Goal: Task Accomplishment & Management: Use online tool/utility

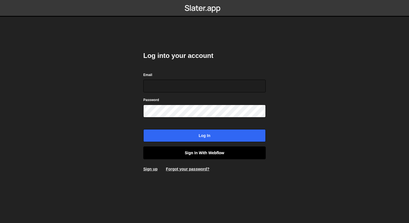
click at [210, 152] on link "Sign in with Webflow" at bounding box center [204, 152] width 122 height 13
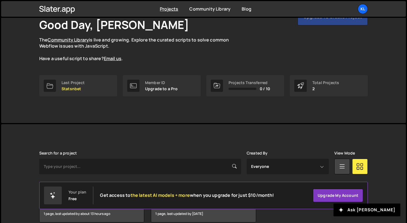
scroll to position [63, 0]
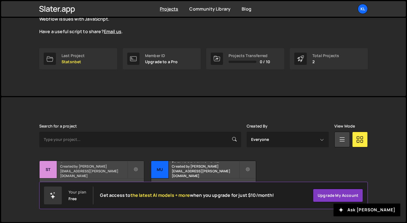
click at [127, 165] on div "Statsnbet Created by clem.deodat@gmail.com" at bounding box center [92, 169] width 104 height 17
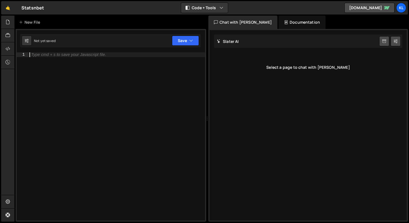
click at [159, 106] on div "Type cmd + s to save your Javascript file." at bounding box center [116, 140] width 177 height 177
click at [172, 58] on div "Type cmd + s to save your Javascript file." at bounding box center [116, 140] width 177 height 177
click at [178, 74] on div "Type cmd + s to save your Javascript file." at bounding box center [116, 140] width 177 height 177
click at [143, 77] on div "Type cmd + s to save your Javascript file." at bounding box center [116, 140] width 177 height 177
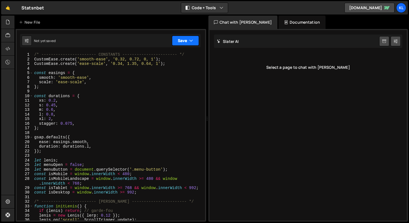
click at [185, 37] on button "Save" at bounding box center [185, 41] width 27 height 10
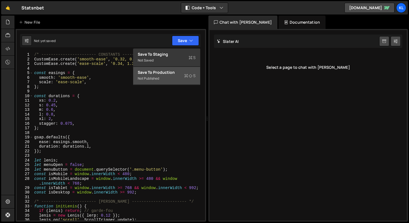
click at [179, 72] on div "Save to Production S" at bounding box center [167, 73] width 58 height 6
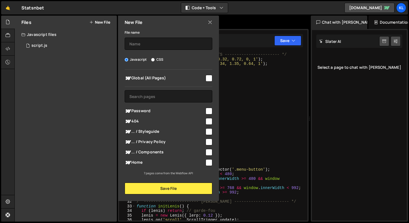
click at [209, 22] on icon at bounding box center [210, 22] width 4 height 6
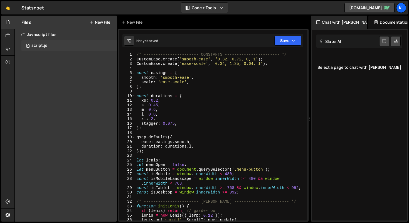
click at [60, 49] on div "1 script.js 0" at bounding box center [68, 45] width 95 height 11
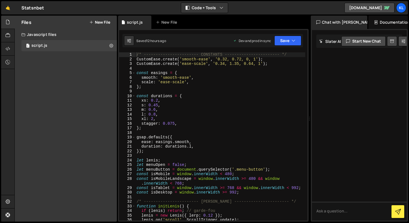
click at [66, 34] on div "Javascript files" at bounding box center [66, 34] width 102 height 11
click at [68, 49] on div "1 script.js 0" at bounding box center [69, 45] width 97 height 11
type textarea "smooth: 'smooth-ease',"
click at [173, 79] on div "/* ----------------------- CONSTANTS ----------------------- */ CustomEase . cr…" at bounding box center [221, 140] width 170 height 177
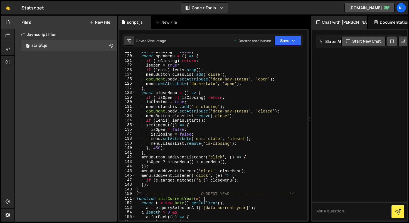
scroll to position [492, 0]
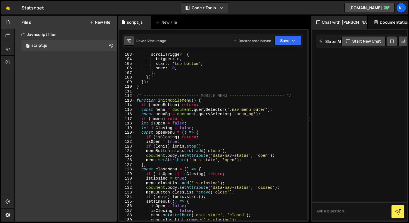
click at [132, 42] on button at bounding box center [129, 41] width 10 height 10
select select "editor"
select select "ace/theme/monokai"
type input "14"
checkbox input "true"
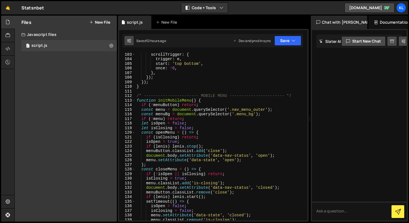
checkbox input "true"
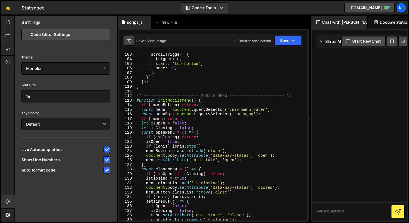
click at [132, 42] on button at bounding box center [129, 41] width 10 height 10
click at [297, 37] on button "Save" at bounding box center [287, 41] width 27 height 10
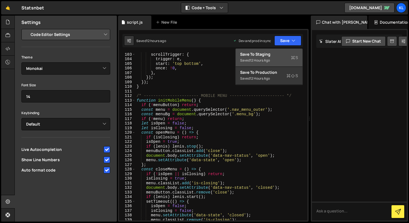
click at [290, 52] on div "Save to Staging S" at bounding box center [269, 55] width 58 height 6
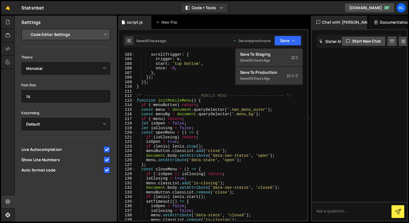
scroll to position [0, 0]
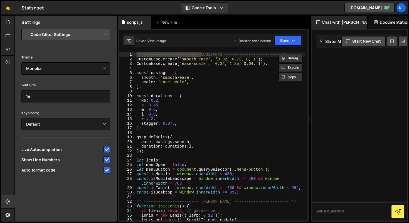
click at [290, 52] on div "Debug Explain Copy script.js New File Saved 12 hours ago Dev and prod in sync U…" at bounding box center [213, 119] width 191 height 206
click at [290, 44] on button "Save" at bounding box center [287, 41] width 27 height 10
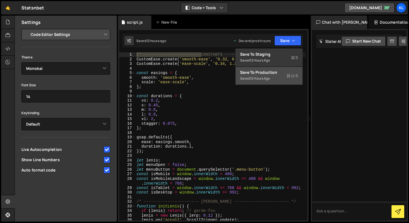
click at [281, 75] on div "Save to Production S" at bounding box center [269, 73] width 58 height 6
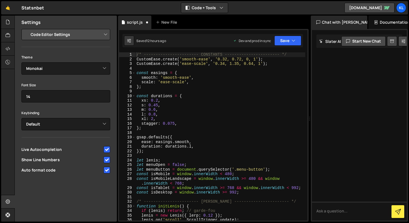
type textarea "const easings = {"
click at [281, 75] on div "/* ----------------------- CONSTANTS ----------------------- */ CustomEase . cr…" at bounding box center [221, 140] width 170 height 177
click at [370, 6] on link "[DOMAIN_NAME]" at bounding box center [370, 8] width 50 height 10
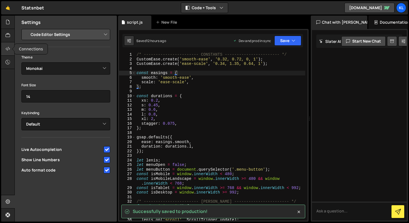
click at [9, 50] on icon at bounding box center [8, 49] width 4 height 6
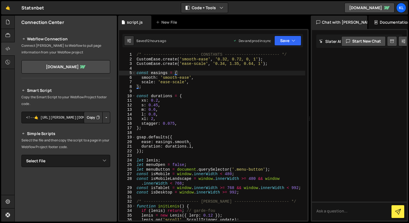
click at [92, 119] on button "Copy" at bounding box center [93, 118] width 19 height 12
click at [84, 118] on button "Copy" at bounding box center [93, 118] width 19 height 12
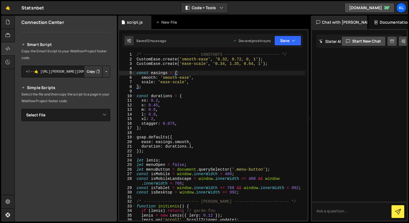
scroll to position [72, 0]
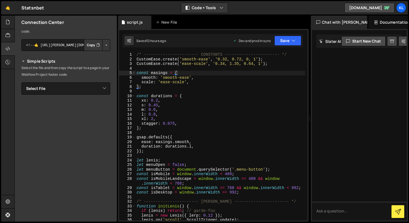
click at [92, 46] on button "Copy" at bounding box center [93, 45] width 19 height 12
click at [88, 45] on button "Copy" at bounding box center [93, 45] width 19 height 12
